Goal: Information Seeking & Learning: Learn about a topic

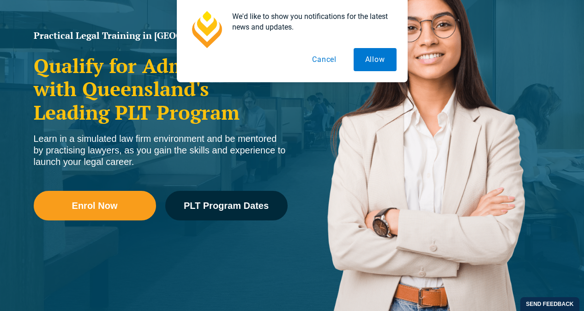
scroll to position [141, 0]
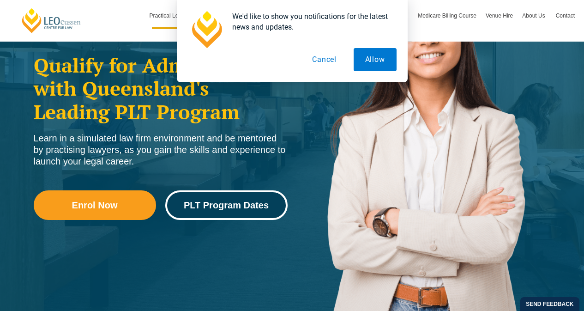
click at [240, 204] on span "PLT Program Dates" at bounding box center [226, 204] width 85 height 9
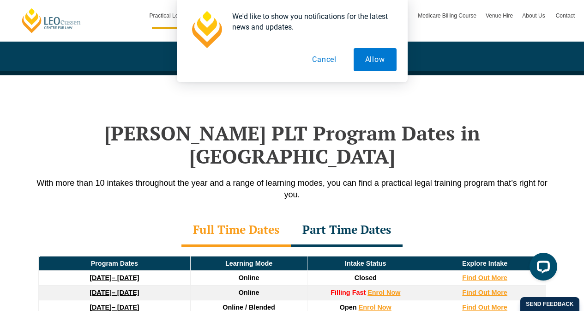
scroll to position [1204, 0]
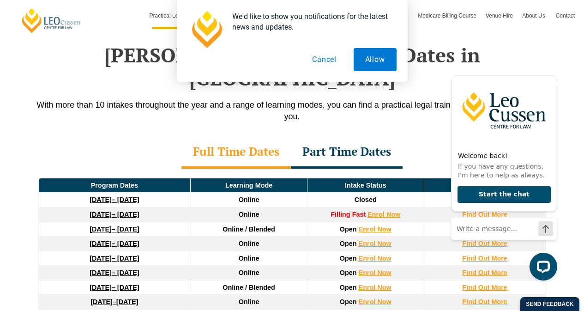
click at [266, 136] on div "Full Time Dates" at bounding box center [235, 152] width 109 height 32
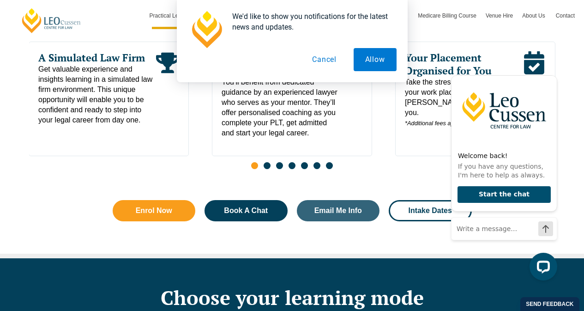
scroll to position [509, 0]
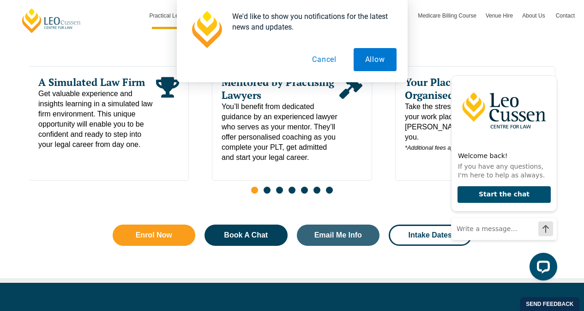
click at [328, 66] on button "Cancel" at bounding box center [324, 59] width 48 height 23
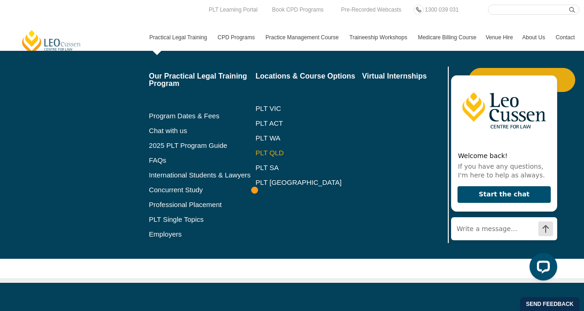
click at [269, 150] on link "PLT QLD" at bounding box center [308, 152] width 107 height 7
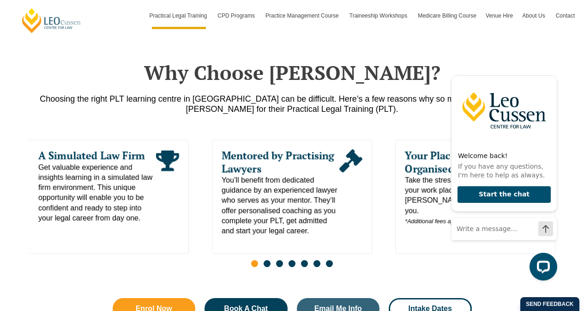
scroll to position [440, 0]
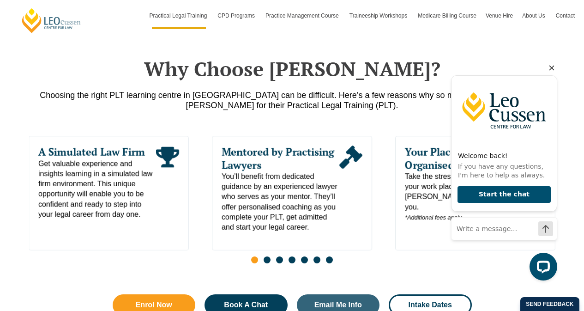
click at [552, 67] on icon "Hide greeting" at bounding box center [551, 67] width 11 height 11
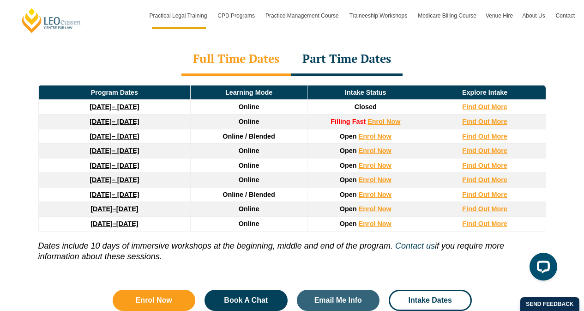
scroll to position [1302, 0]
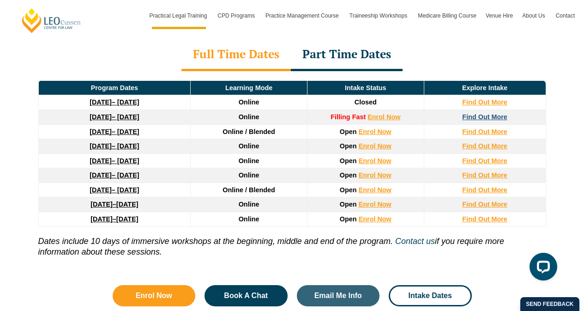
click at [495, 113] on strong "Find Out More" at bounding box center [484, 116] width 45 height 7
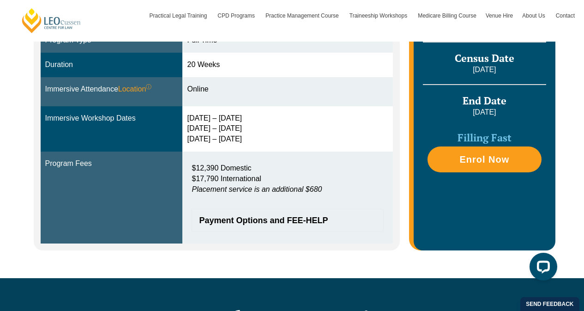
scroll to position [214, 0]
